Goal: Transaction & Acquisition: Purchase product/service

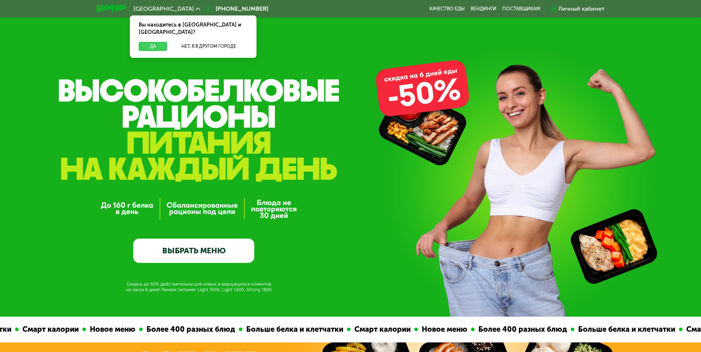
click at [151, 42] on button "Да" at bounding box center [153, 46] width 28 height 9
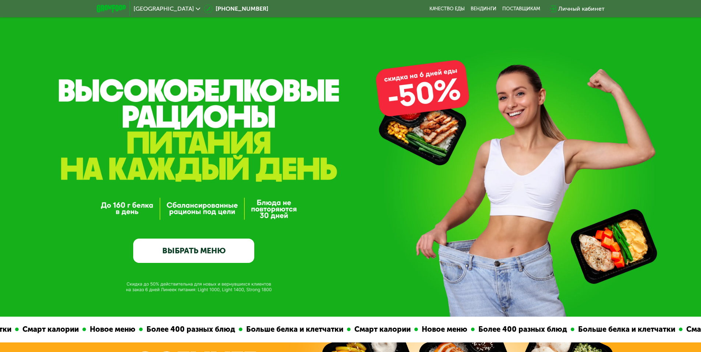
click at [244, 250] on link "ВЫБРАТЬ МЕНЮ" at bounding box center [193, 251] width 121 height 24
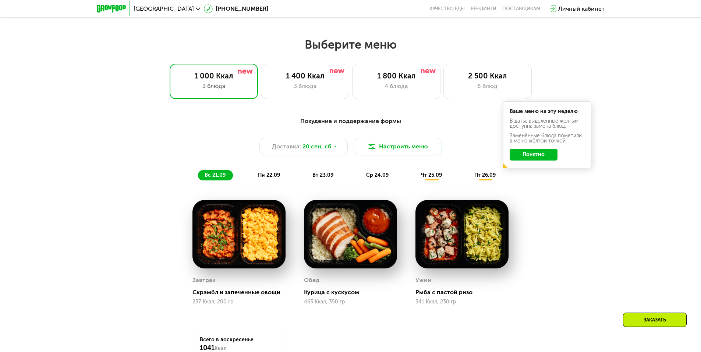
scroll to position [610, 0]
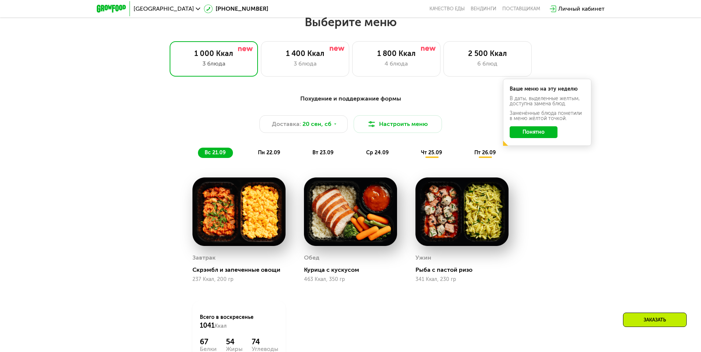
click at [526, 129] on button "Понятно" at bounding box center [534, 132] width 48 height 12
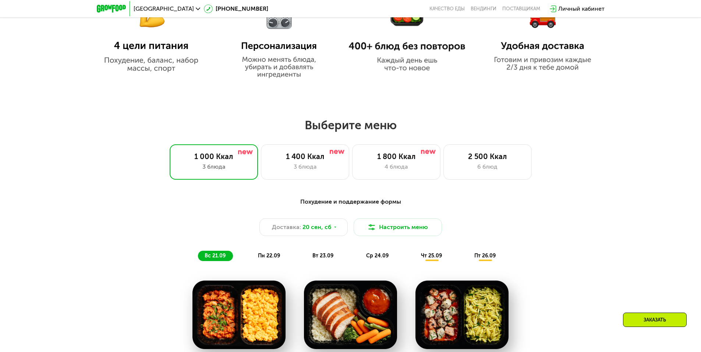
scroll to position [500, 0]
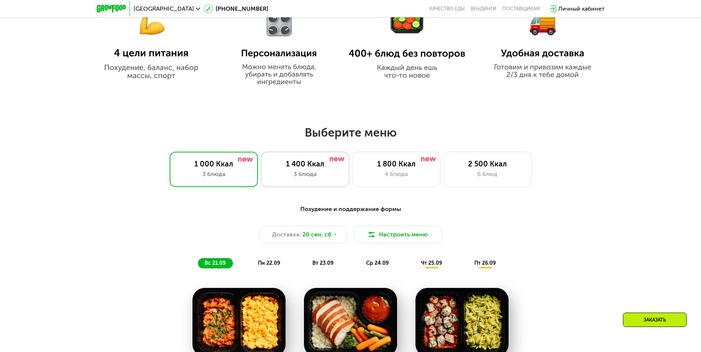
click at [303, 176] on div "3 блюда" at bounding box center [305, 174] width 73 height 9
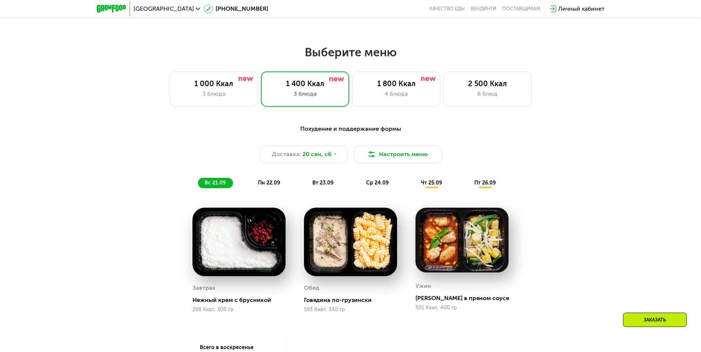
scroll to position [574, 0]
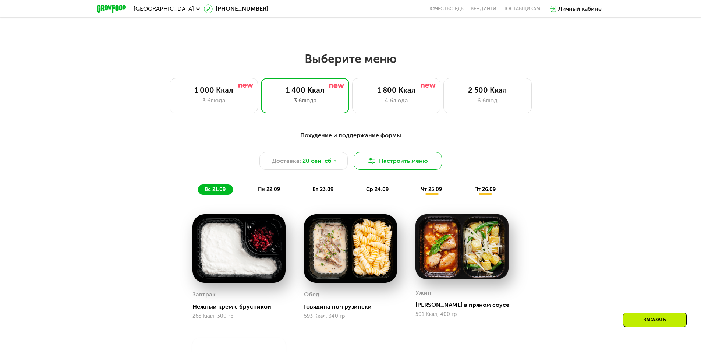
click at [398, 168] on button "Настроить меню" at bounding box center [398, 161] width 88 height 18
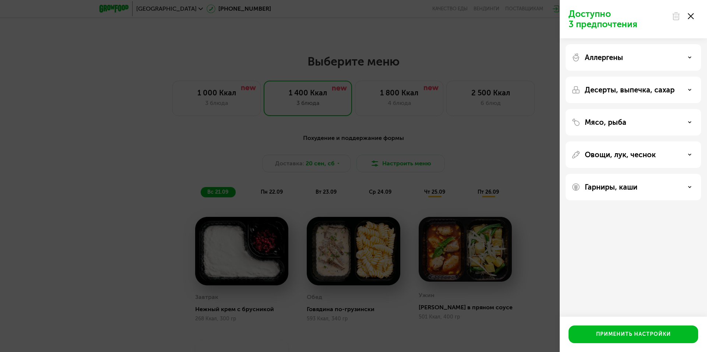
click at [462, 151] on div "Доступно 3 предпочтения Аллергены Десерты, выпечка, сахар Мясо, рыба Овощи, лук…" at bounding box center [353, 176] width 707 height 352
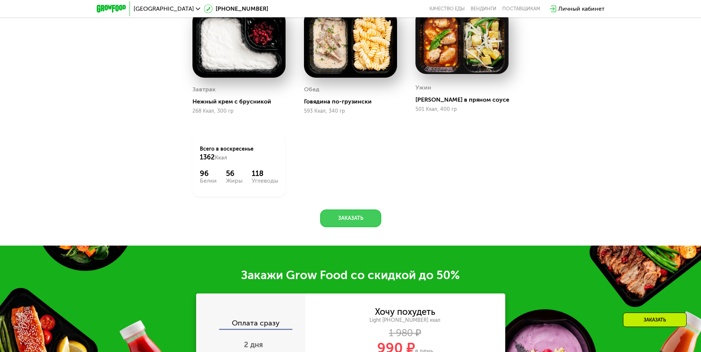
scroll to position [721, 0]
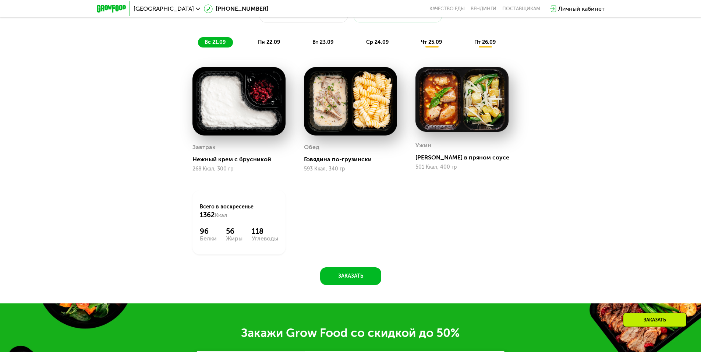
click at [251, 121] on img at bounding box center [239, 101] width 93 height 68
click at [273, 45] on span "пн 22.09" at bounding box center [269, 42] width 22 height 6
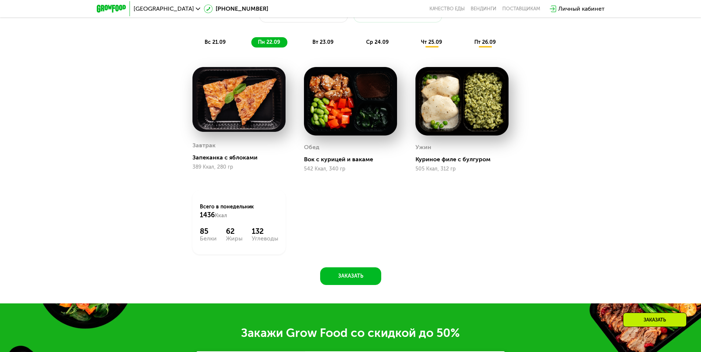
click at [197, 41] on div "Похудение и поддержание формы Доставка: [DATE] Настроить меню вс 21.09 пн 22.09…" at bounding box center [351, 16] width 436 height 64
click at [218, 43] on span "вс 21.09" at bounding box center [215, 42] width 21 height 6
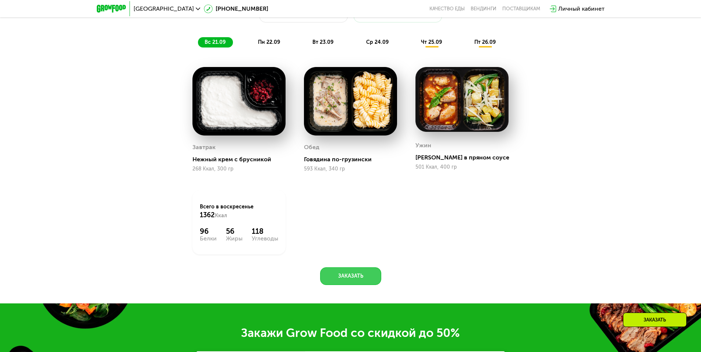
click at [366, 274] on button "Заказать" at bounding box center [350, 276] width 61 height 18
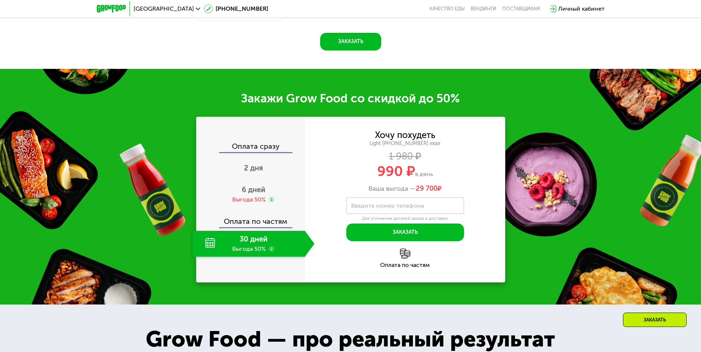
scroll to position [1027, 0]
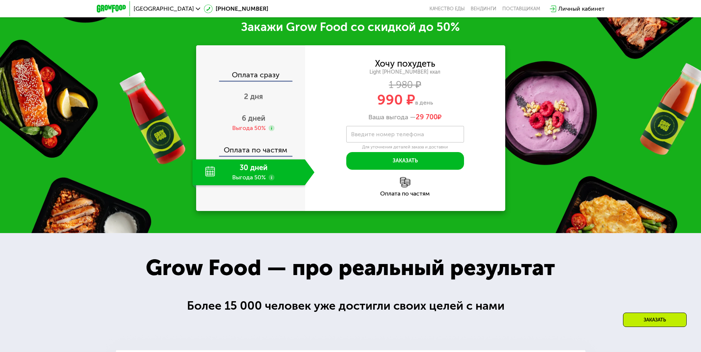
click at [415, 103] on span "в день" at bounding box center [424, 102] width 18 height 7
click at [260, 178] on div "30 дней Выгода 50%" at bounding box center [249, 172] width 113 height 26
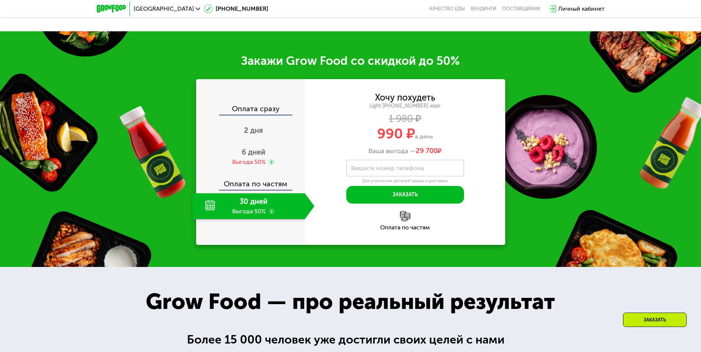
scroll to position [990, 0]
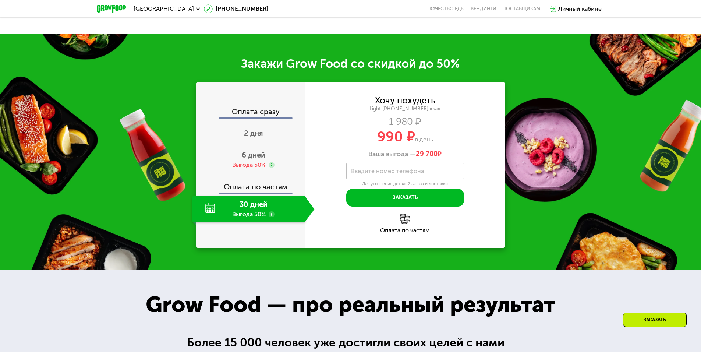
click at [269, 161] on div "6 дней Выгода 50%" at bounding box center [254, 160] width 122 height 26
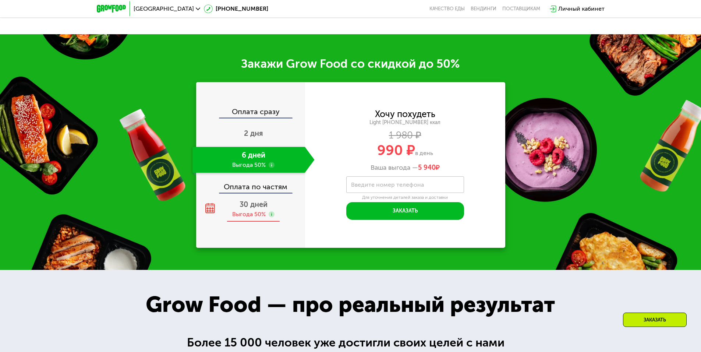
click at [270, 206] on div "30 дней Выгода 50%" at bounding box center [254, 209] width 122 height 26
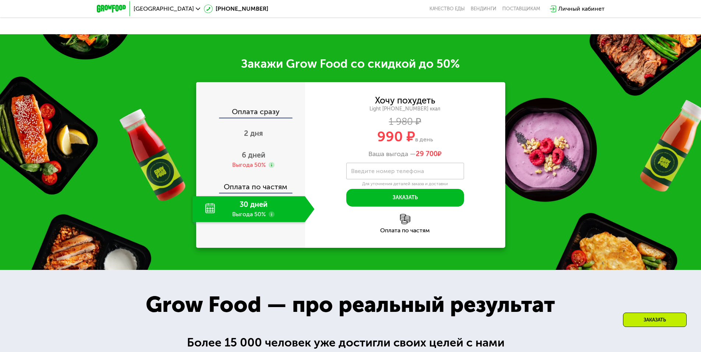
click at [409, 112] on div "Light [PHONE_NUMBER] ккал" at bounding box center [405, 109] width 200 height 7
click at [405, 121] on div "1 980 ₽" at bounding box center [405, 122] width 200 height 8
click at [281, 166] on div "6 дней Выгода 50%" at bounding box center [254, 160] width 122 height 26
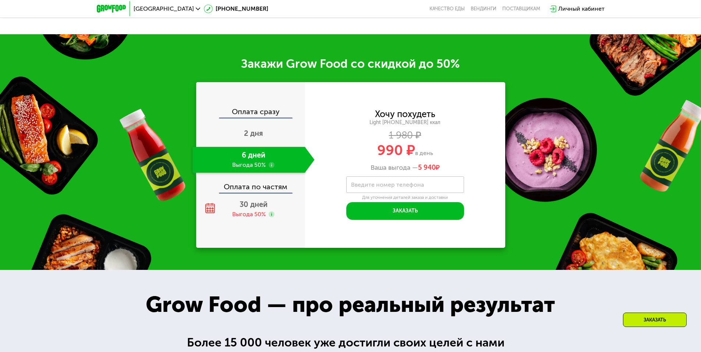
click at [270, 165] on use at bounding box center [272, 165] width 6 height 6
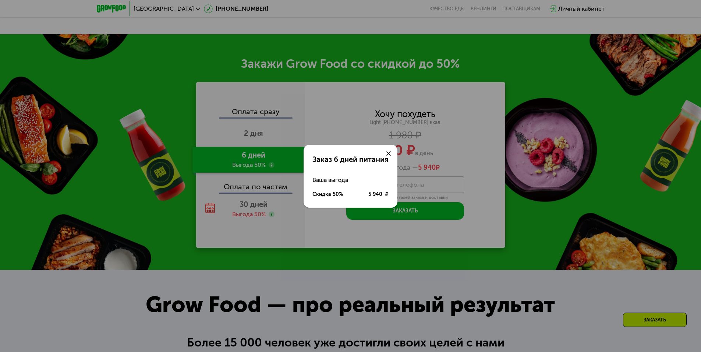
click at [361, 126] on div "Заказ 6 дней питания Ваша выгода Скидка 50% 5 940 ₽" at bounding box center [350, 176] width 701 height 352
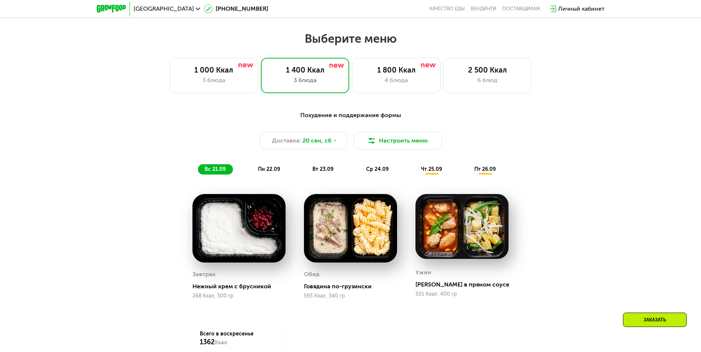
scroll to position [585, 0]
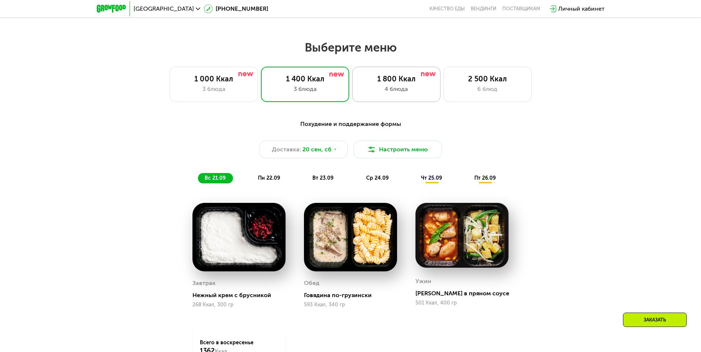
click at [362, 87] on div "1 800 Ккал 4 блюда" at bounding box center [396, 84] width 88 height 35
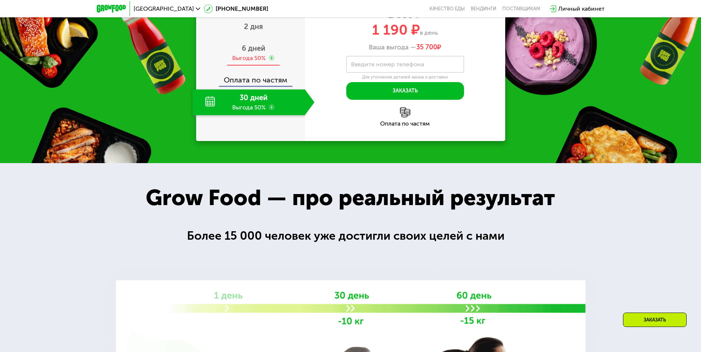
scroll to position [1027, 0]
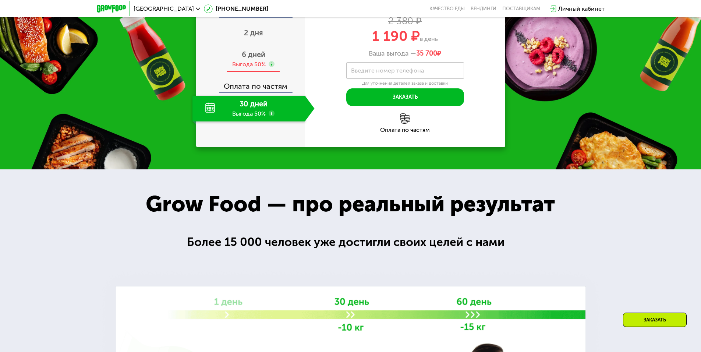
click at [267, 72] on div "6 дней Выгода 50%" at bounding box center [254, 59] width 122 height 26
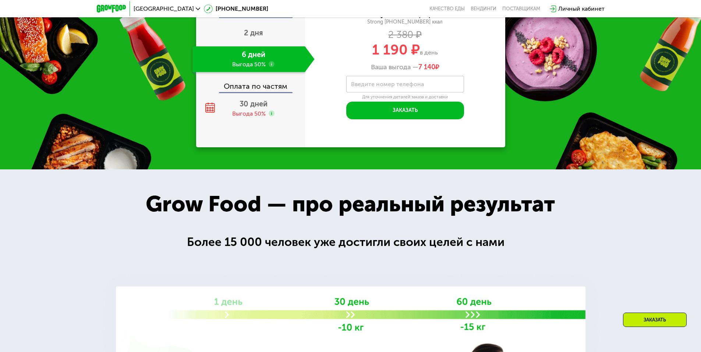
click at [273, 67] on use at bounding box center [272, 64] width 6 height 6
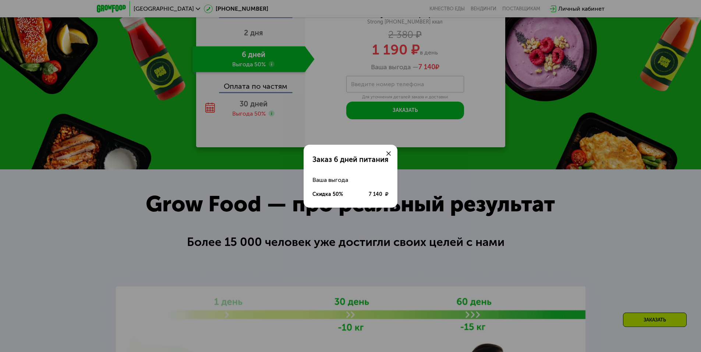
click at [272, 170] on div "Заказ 6 дней питания Ваша выгода Скидка 50% 7 140 ₽" at bounding box center [350, 176] width 701 height 352
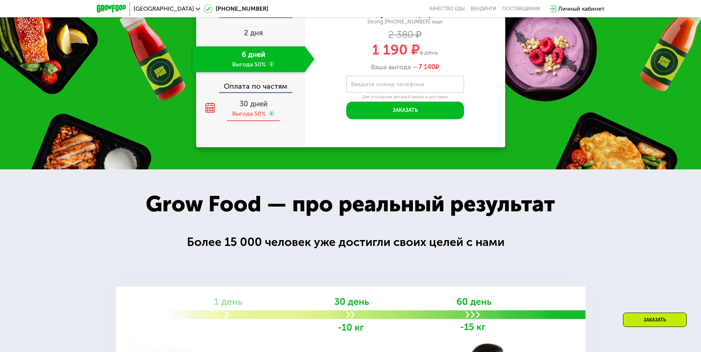
click at [271, 122] on div "30 дней Выгода 50%" at bounding box center [254, 109] width 122 height 26
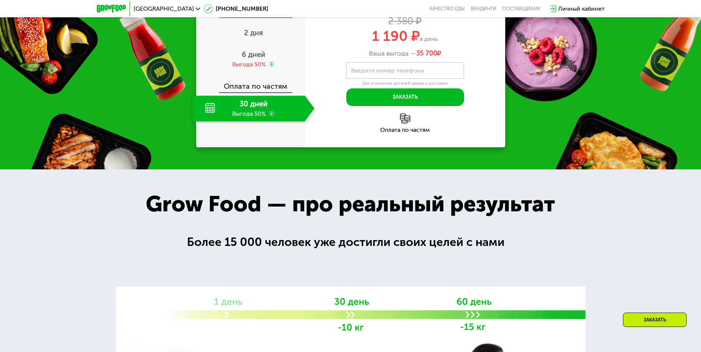
click at [272, 116] on use at bounding box center [272, 113] width 6 height 6
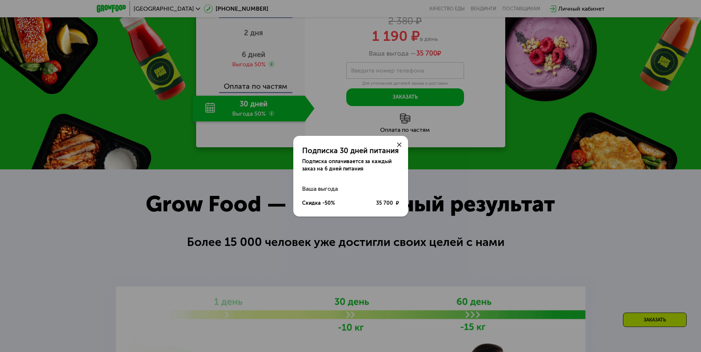
click at [400, 147] on div at bounding box center [400, 145] width 18 height 18
click at [399, 142] on icon at bounding box center [399, 144] width 4 height 4
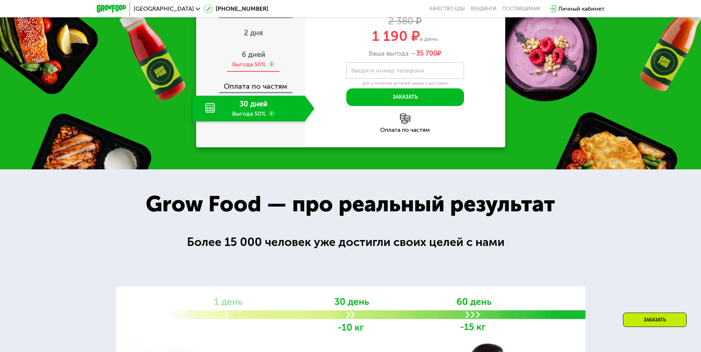
click at [272, 67] on use at bounding box center [272, 64] width 6 height 6
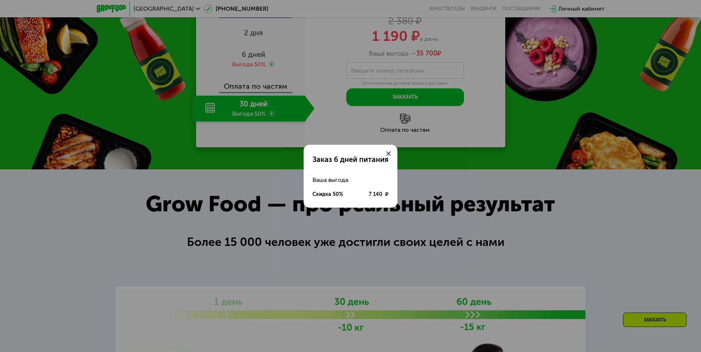
click at [390, 156] on div at bounding box center [389, 154] width 18 height 18
click at [389, 153] on use at bounding box center [389, 153] width 4 height 4
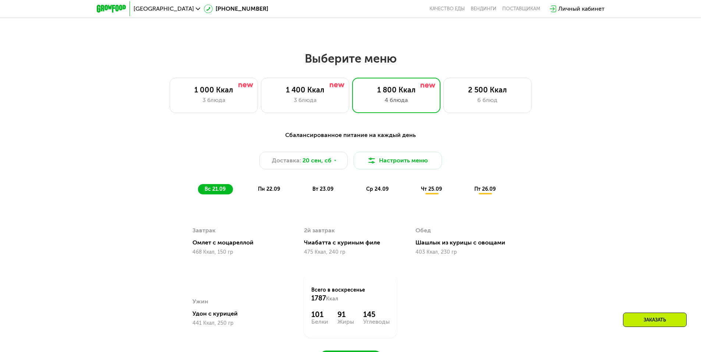
scroll to position [511, 0]
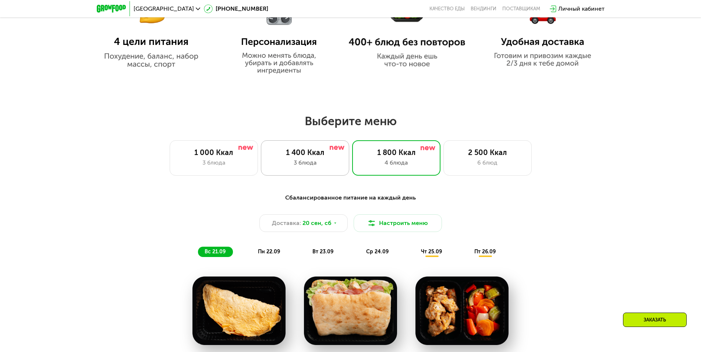
click at [328, 172] on div "1 400 Ккал 3 блюда" at bounding box center [305, 157] width 88 height 35
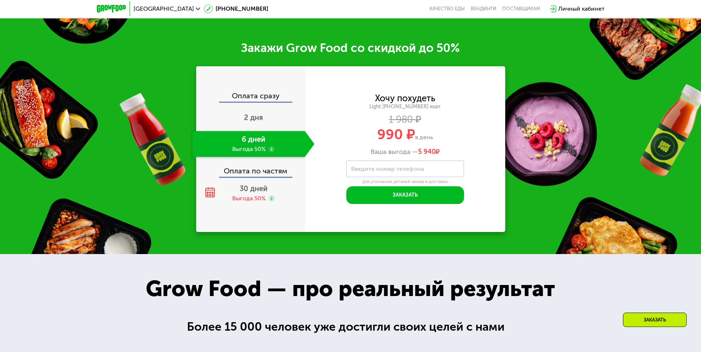
scroll to position [990, 0]
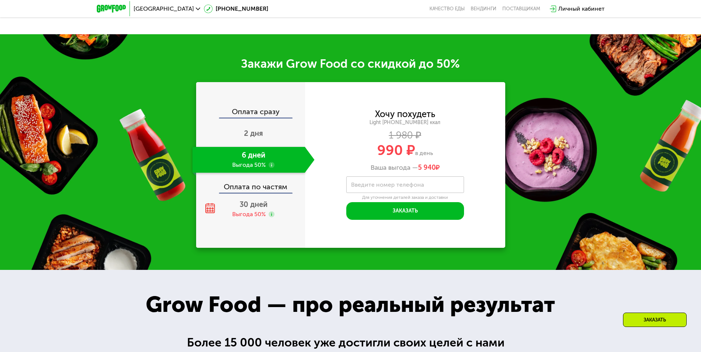
click at [269, 168] on use at bounding box center [272, 165] width 6 height 6
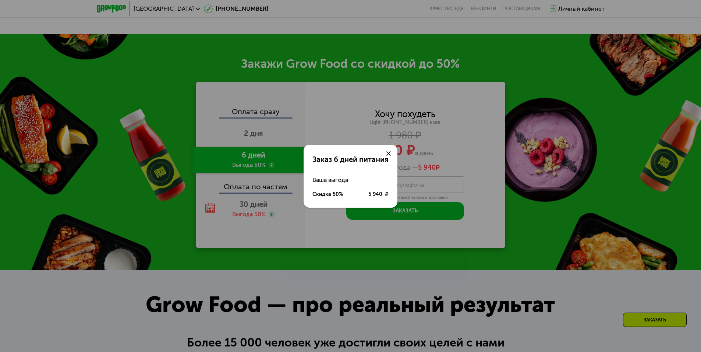
click at [270, 167] on div "Заказ 6 дней питания Ваша выгода Скидка 50% 5 940 ₽" at bounding box center [350, 176] width 701 height 352
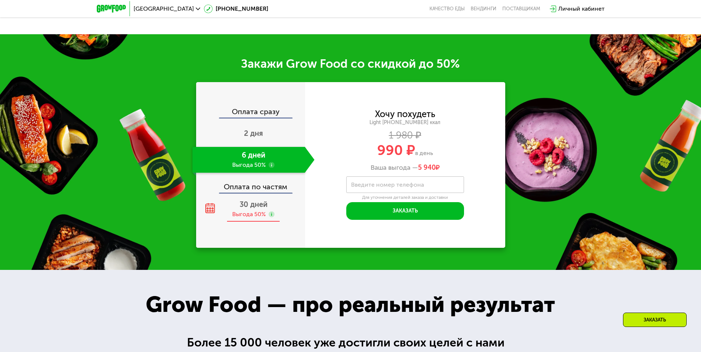
click at [272, 214] on icon at bounding box center [272, 214] width 6 height 6
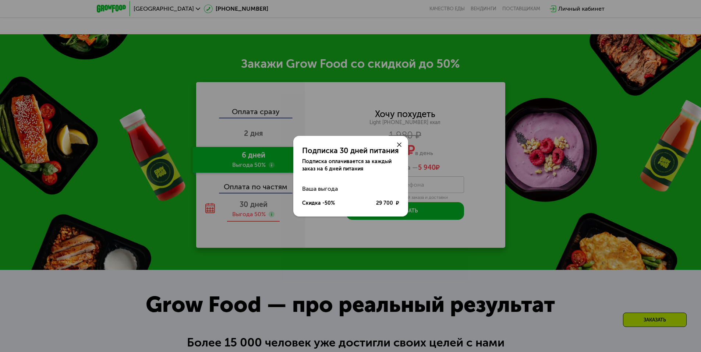
click at [272, 214] on div "Подписка 30 дней питания Подписка оплачивается за каждый заказ на 6 дней питани…" at bounding box center [350, 176] width 701 height 352
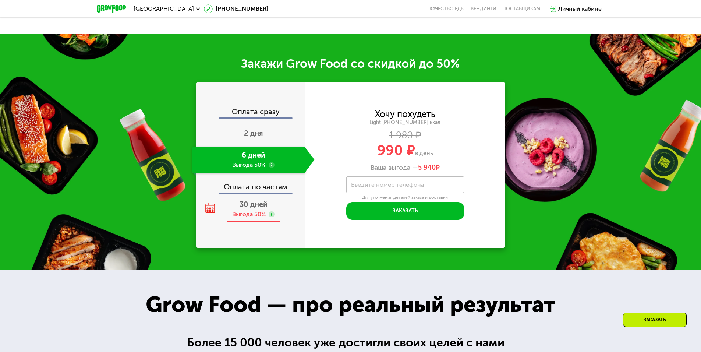
click at [260, 209] on span "30 дней" at bounding box center [254, 204] width 28 height 9
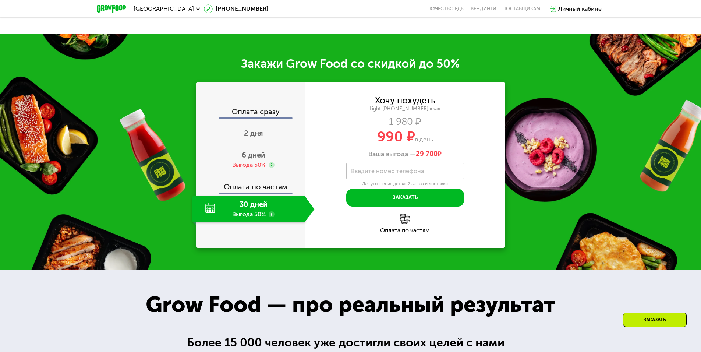
click at [270, 216] on use at bounding box center [272, 214] width 6 height 6
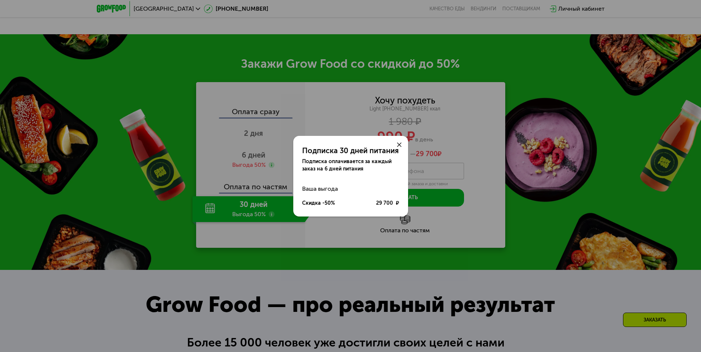
click at [402, 143] on div at bounding box center [400, 145] width 18 height 18
click at [397, 146] on icon at bounding box center [399, 144] width 4 height 4
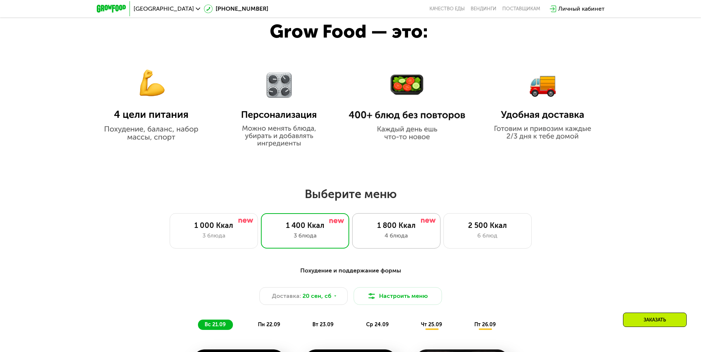
scroll to position [438, 0]
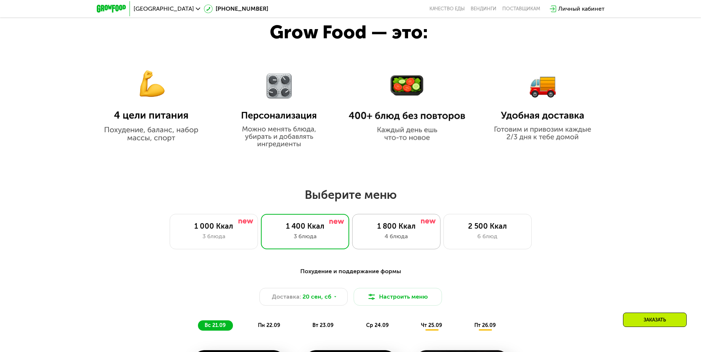
click at [375, 234] on div "1 800 Ккал 4 блюда" at bounding box center [396, 231] width 88 height 35
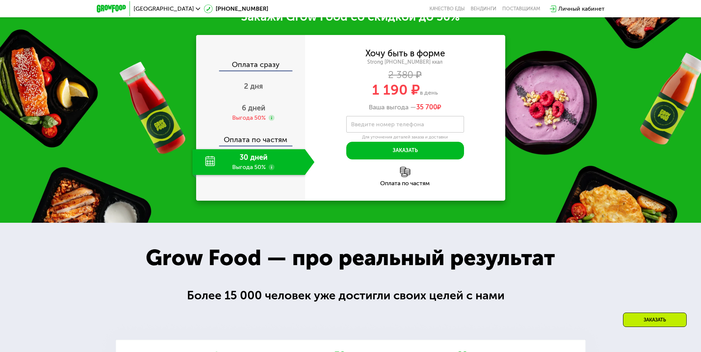
scroll to position [1101, 0]
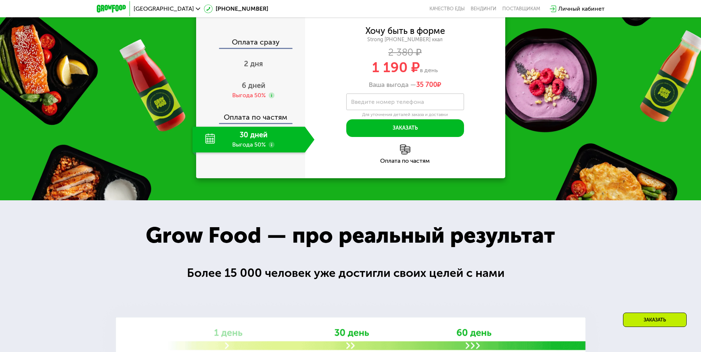
click at [274, 148] on use at bounding box center [272, 145] width 6 height 6
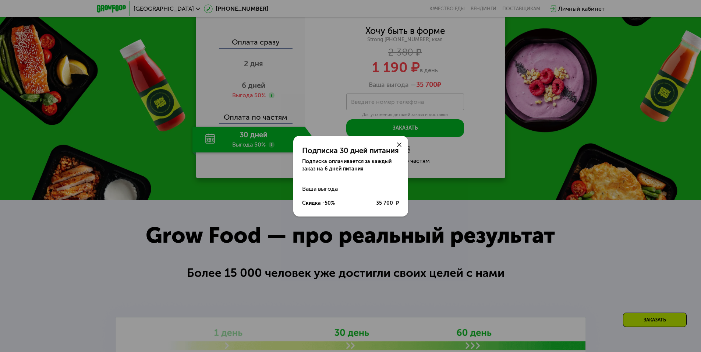
click at [274, 148] on div "Подписка 30 дней питания Подписка оплачивается за каждый заказ на 6 дней питани…" at bounding box center [350, 176] width 701 height 352
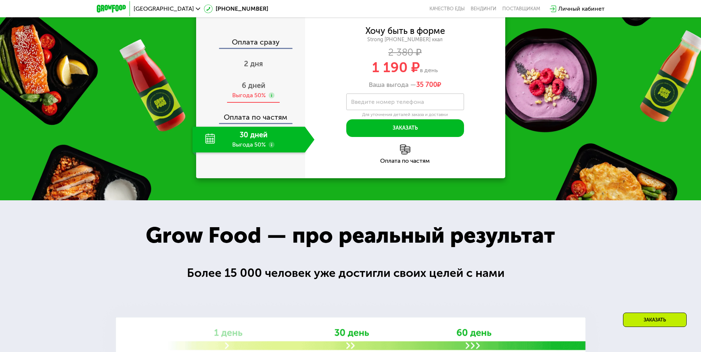
click at [271, 98] on use at bounding box center [272, 95] width 6 height 6
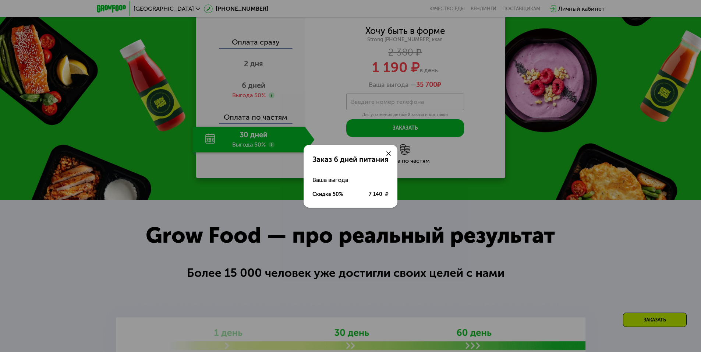
click at [272, 98] on div "Заказ 6 дней питания Ваша выгода Скидка 50% 7 140 ₽" at bounding box center [350, 176] width 701 height 352
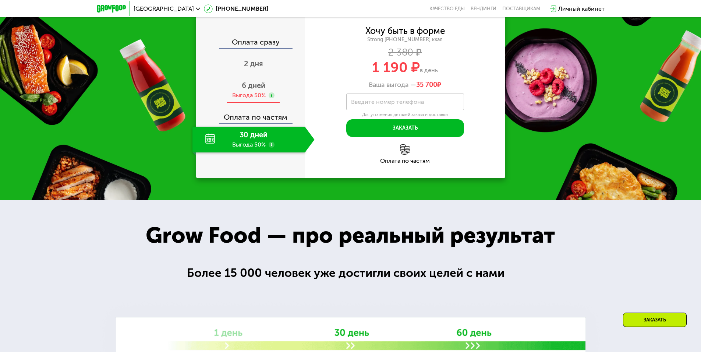
click at [285, 92] on div "6 дней Выгода 50%" at bounding box center [254, 90] width 122 height 26
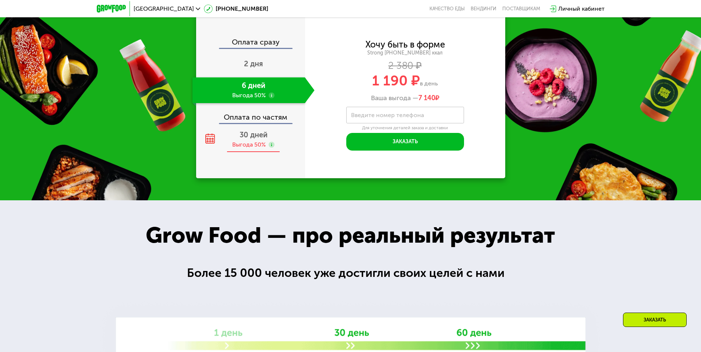
click at [274, 147] on use at bounding box center [272, 145] width 6 height 6
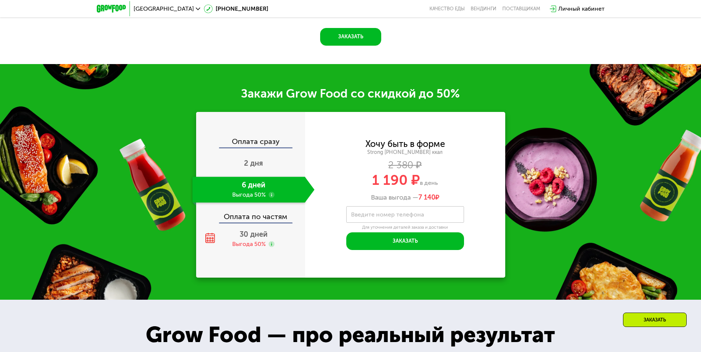
scroll to position [990, 0]
